Goal: Task Accomplishment & Management: Manage account settings

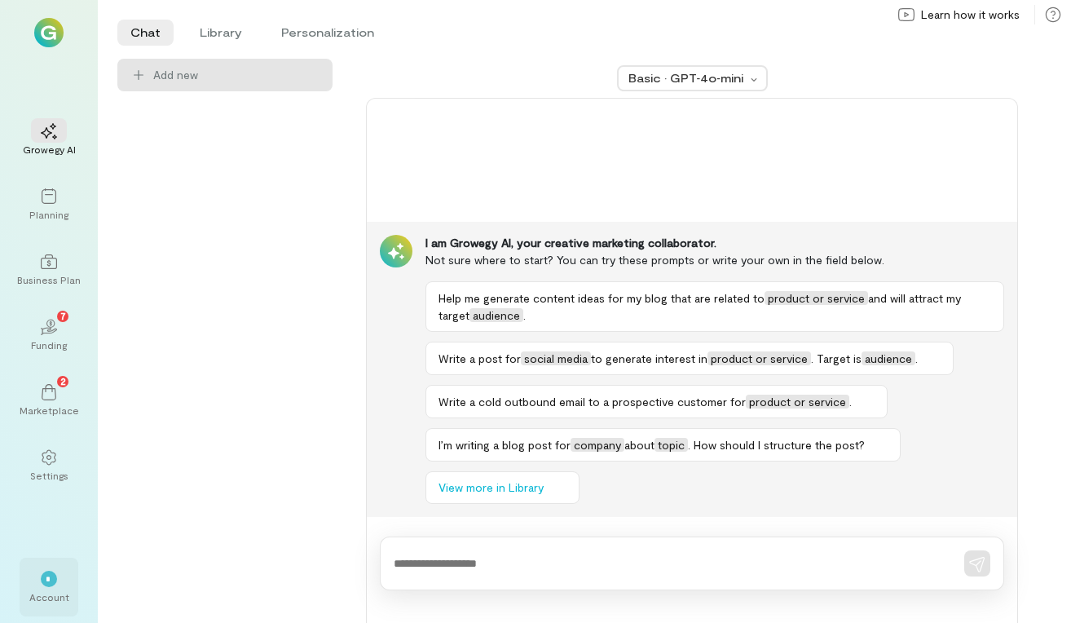
click at [48, 591] on div "Account" at bounding box center [49, 596] width 40 height 13
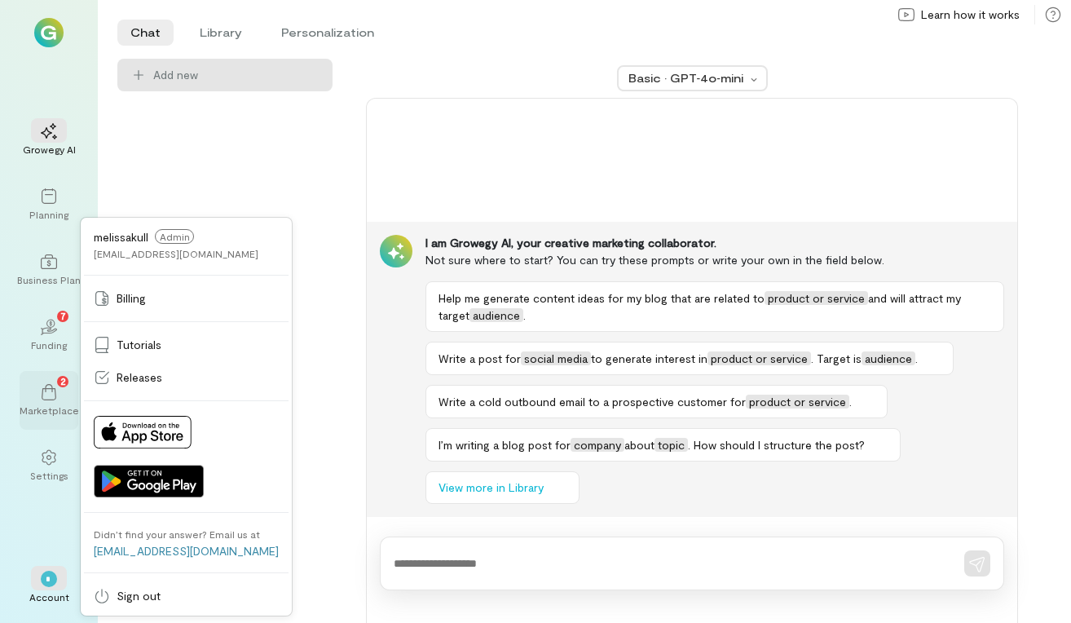
click at [60, 380] on span "2" at bounding box center [63, 380] width 6 height 15
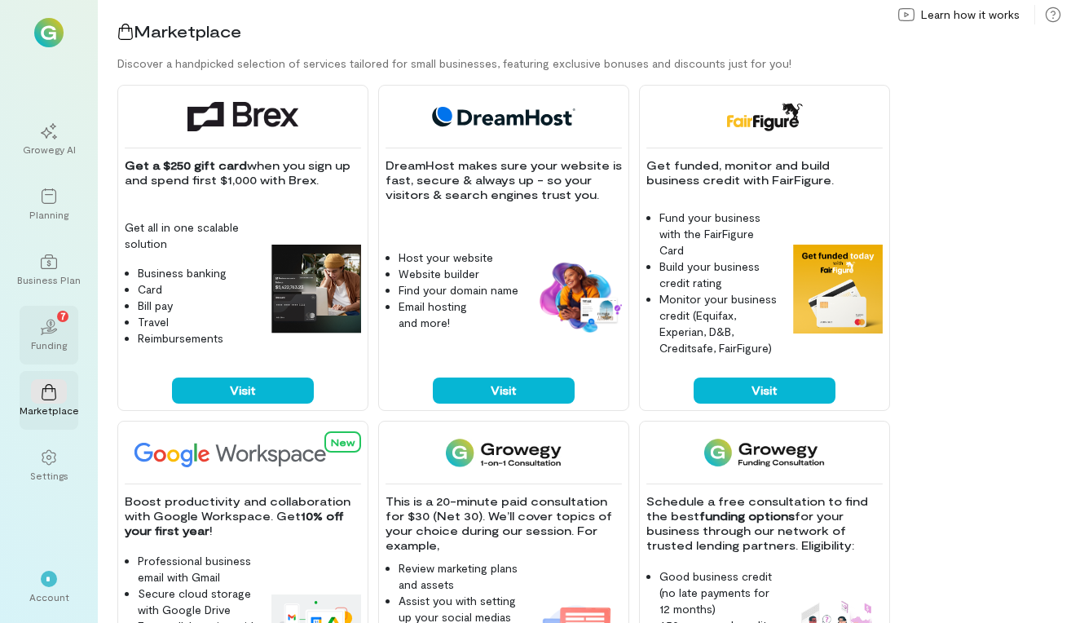
click at [56, 321] on icon "02" at bounding box center [49, 327] width 16 height 16
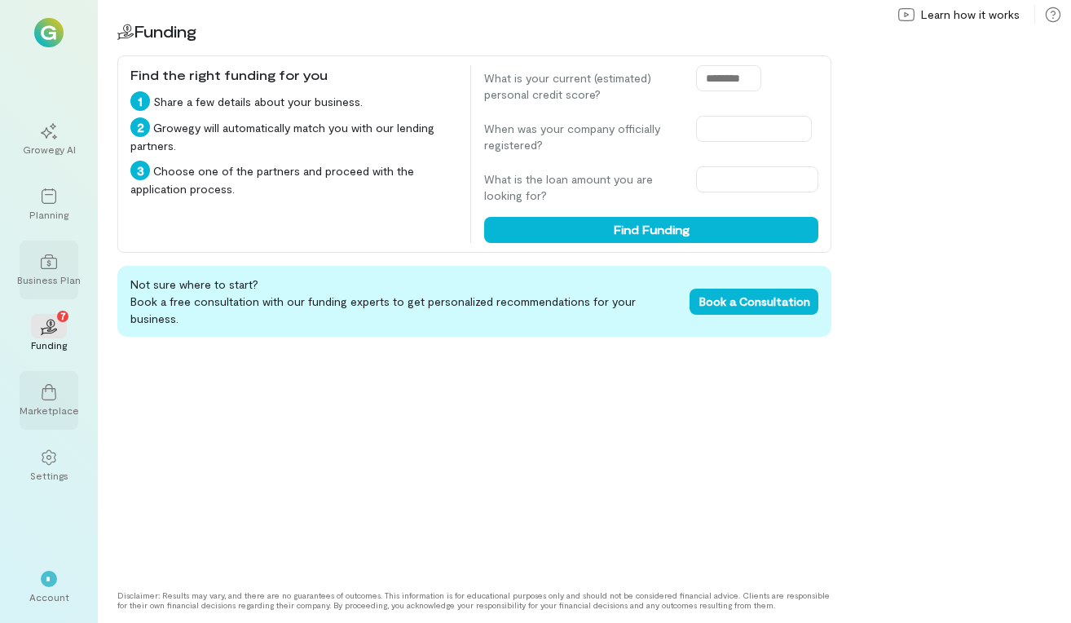
click at [60, 273] on div "Business Plan" at bounding box center [49, 279] width 64 height 13
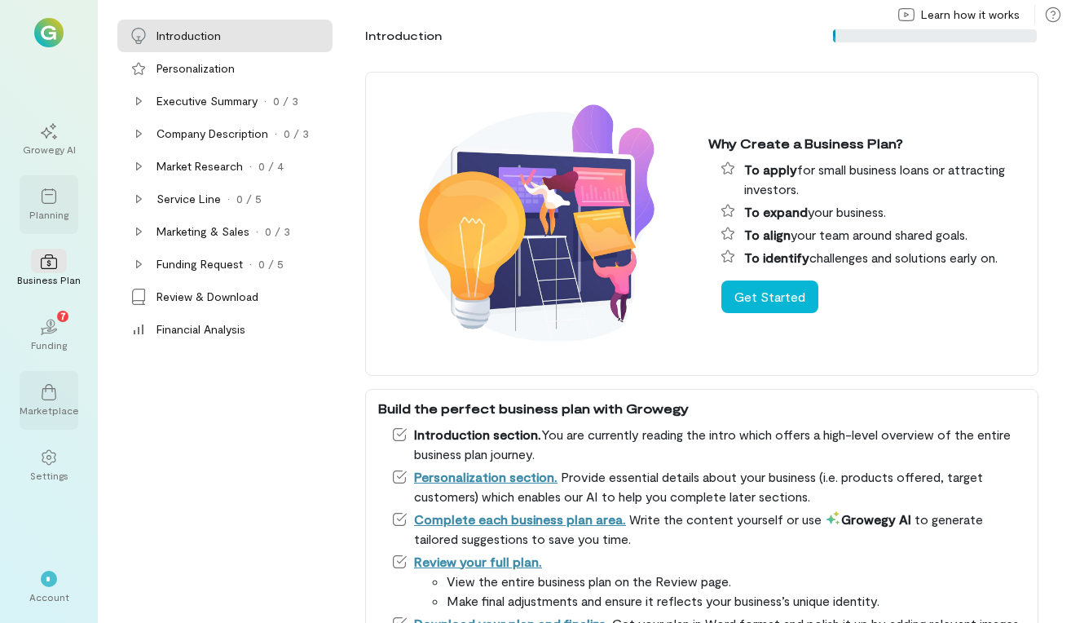
click at [69, 202] on div "Planning" at bounding box center [49, 204] width 59 height 59
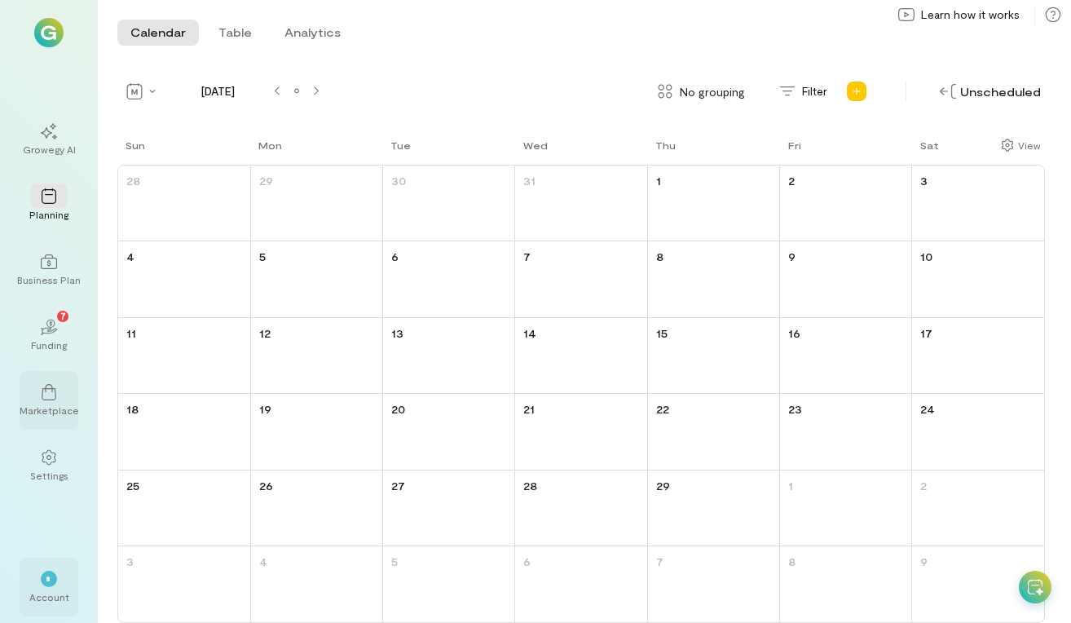
click at [55, 595] on div "Account" at bounding box center [49, 596] width 40 height 13
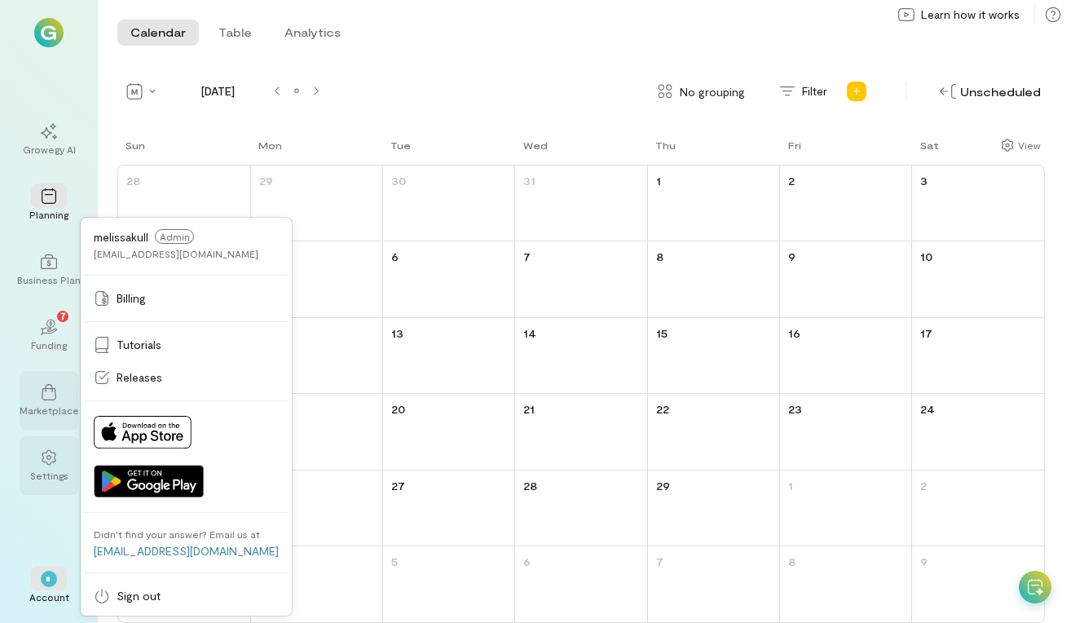
click at [52, 452] on icon at bounding box center [49, 457] width 16 height 16
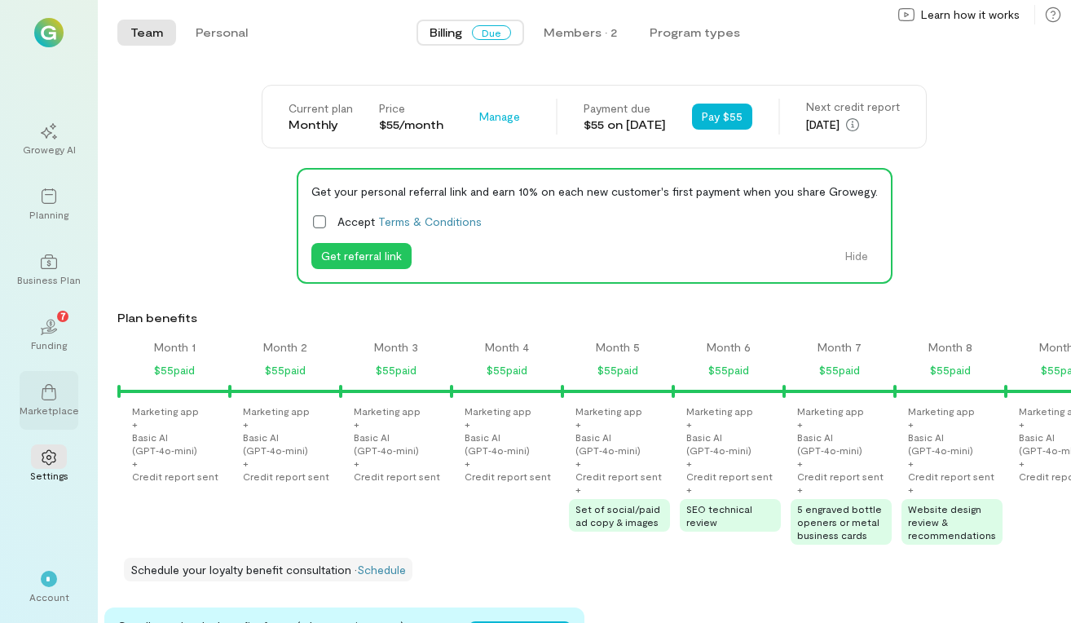
scroll to position [0, 1718]
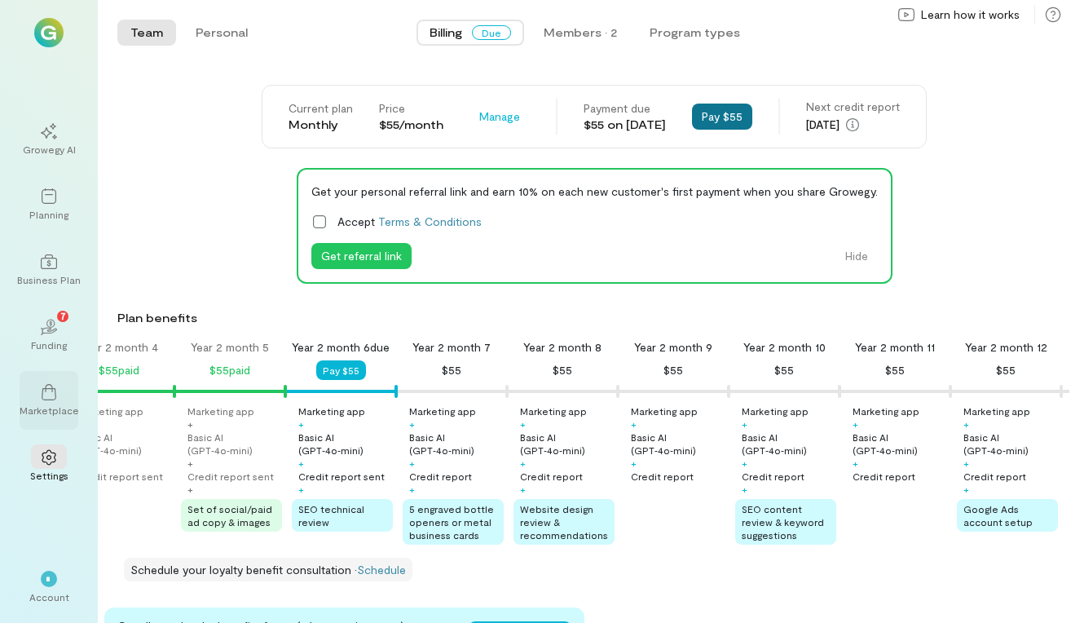
click at [752, 115] on button "Pay $55" at bounding box center [722, 117] width 60 height 26
